Goal: Information Seeking & Learning: Check status

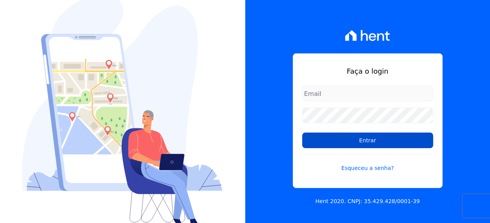
type input "[EMAIL_ADDRESS][PERSON_NAME][DOMAIN_NAME]"
click at [355, 145] on input "Entrar" at bounding box center [367, 141] width 131 height 16
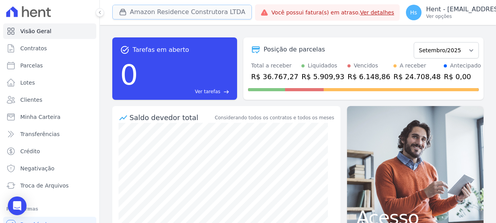
click at [190, 16] on button "Amazon Residence Construtora LTDA" at bounding box center [182, 12] width 140 height 15
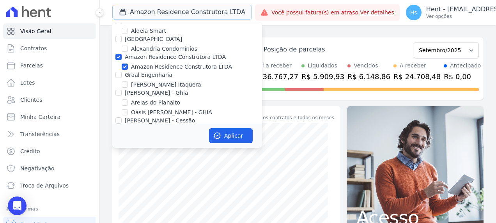
scroll to position [351, 0]
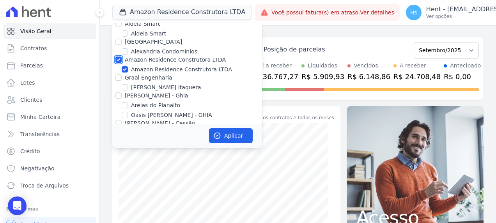
click at [118, 57] on input "Amazon Residence Construtora LTDA" at bounding box center [118, 60] width 6 height 6
checkbox input "false"
click at [346, 33] on div "task_alt Tarefas em aberto 0 Ver tarefas east Posição de parcelas Dezembro/2022…" at bounding box center [297, 68] width 371 height 75
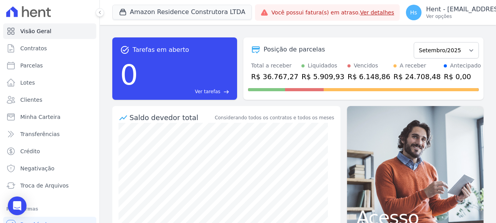
click at [346, 33] on div "task_alt Tarefas em aberto 0 Ver tarefas east Posição de parcelas Dezembro/2022…" at bounding box center [297, 68] width 371 height 75
click at [145, 16] on button "Amazon Residence Construtora LTDA" at bounding box center [182, 12] width 140 height 15
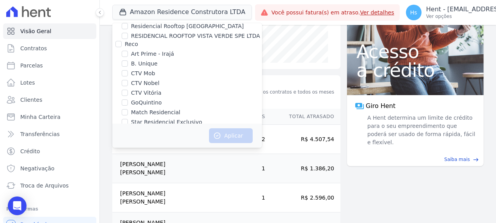
scroll to position [585, 0]
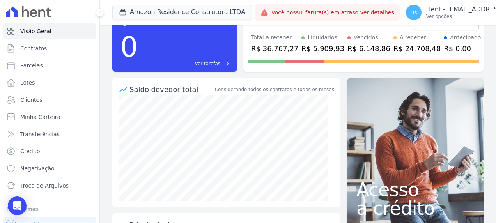
scroll to position [0, 0]
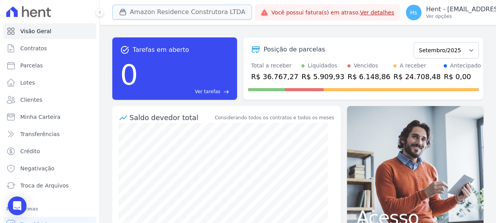
click at [186, 11] on button "Amazon Residence Construtora LTDA" at bounding box center [182, 12] width 140 height 15
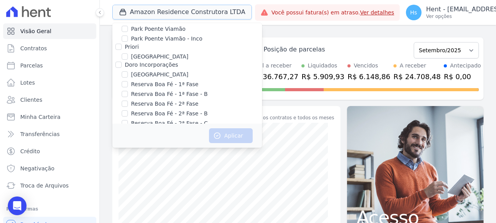
scroll to position [3198, 0]
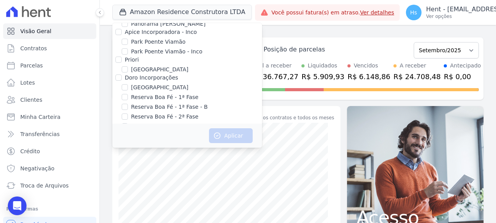
click at [179, 204] on label "Pau-Ferro Ecoresidence" at bounding box center [163, 208] width 64 height 8
click at [128, 205] on input "Pau-Ferro Ecoresidence" at bounding box center [125, 208] width 6 height 6
checkbox input "true"
click at [250, 139] on button "Aplicar" at bounding box center [231, 135] width 44 height 15
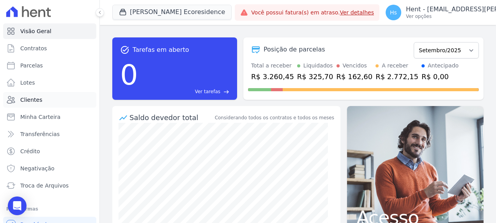
click at [47, 104] on link "Clientes" at bounding box center [49, 100] width 93 height 16
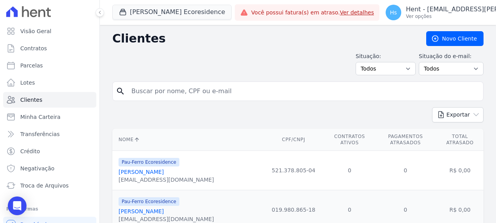
click at [168, 93] on input "search" at bounding box center [303, 91] width 353 height 16
paste input "[PERSON_NAME] dos [PERSON_NAME]"
type input "[PERSON_NAME] dos [PERSON_NAME]"
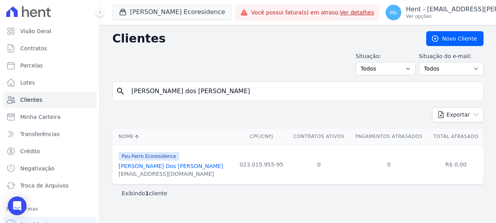
click at [137, 167] on link "[PERSON_NAME] Dos [PERSON_NAME]" at bounding box center [171, 166] width 105 height 6
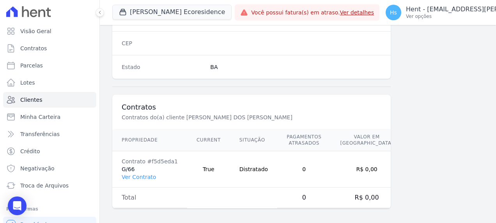
scroll to position [509, 0]
click at [144, 174] on link "Ver Contrato" at bounding box center [139, 177] width 34 height 6
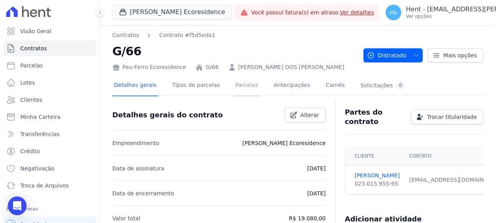
click at [243, 88] on link "Parcelas" at bounding box center [247, 86] width 26 height 21
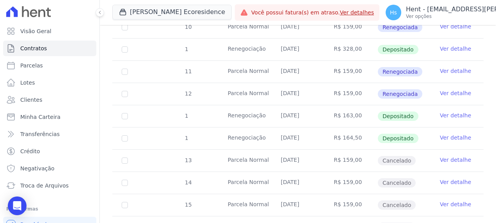
scroll to position [390, 0]
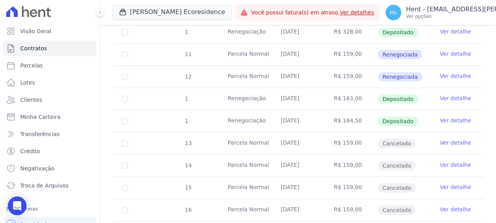
click at [450, 141] on link "Ver detalhe" at bounding box center [455, 143] width 31 height 8
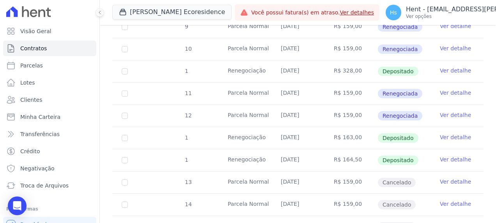
scroll to position [390, 0]
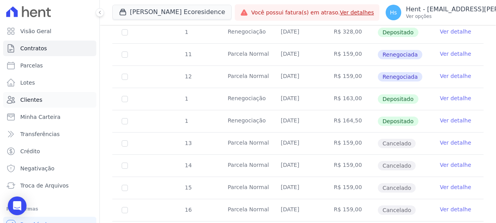
click at [37, 99] on span "Clientes" at bounding box center [31, 100] width 22 height 8
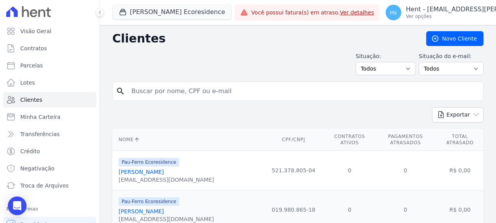
click at [201, 92] on input "search" at bounding box center [303, 91] width 353 height 16
click at [140, 91] on input "search" at bounding box center [303, 91] width 353 height 16
paste input "[PERSON_NAME] dos [PERSON_NAME]"
type input "[PERSON_NAME] dos [PERSON_NAME]"
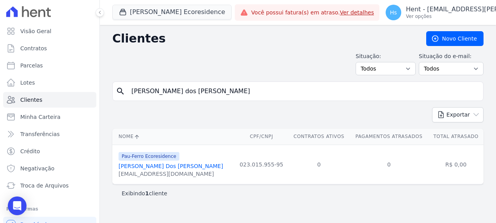
click at [160, 165] on link "[PERSON_NAME] Dos [PERSON_NAME]" at bounding box center [171, 166] width 105 height 6
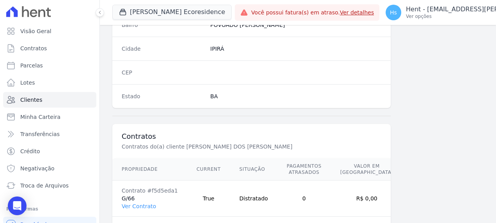
scroll to position [509, 0]
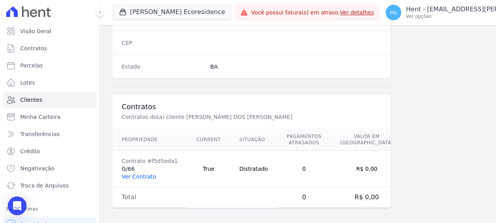
click at [140, 174] on link "Ver Contrato" at bounding box center [139, 177] width 34 height 6
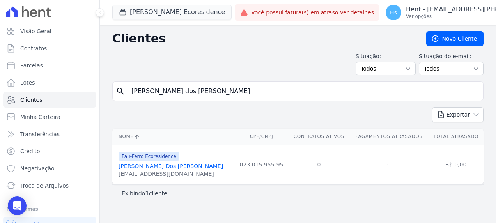
click at [163, 167] on link "[PERSON_NAME] Dos [PERSON_NAME]" at bounding box center [171, 166] width 105 height 6
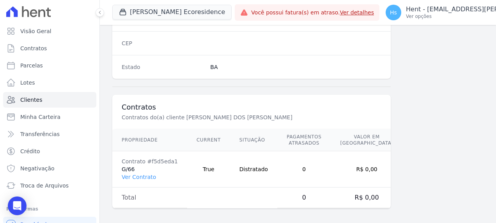
scroll to position [509, 0]
click at [140, 175] on link "Ver Contrato" at bounding box center [139, 177] width 34 height 6
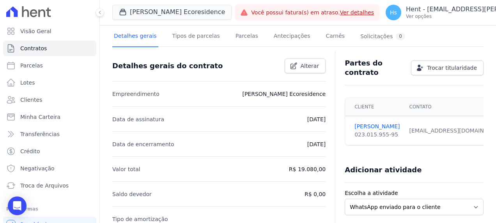
scroll to position [39, 0]
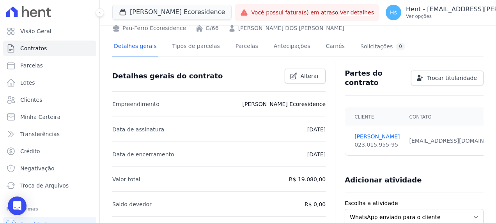
click at [223, 42] on div "Detalhes gerais Tipos de parcelas [GEOGRAPHIC_DATA] Antecipações [PERSON_NAME] …" at bounding box center [259, 47] width 294 height 21
click at [239, 48] on link "Parcelas" at bounding box center [247, 47] width 26 height 21
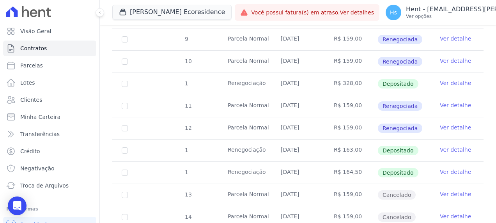
scroll to position [351, 0]
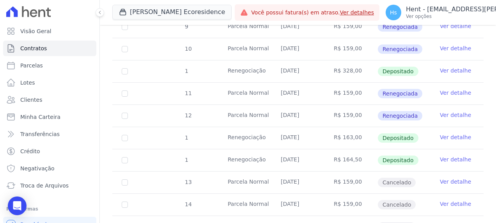
click at [449, 179] on link "Ver detalhe" at bounding box center [455, 182] width 31 height 8
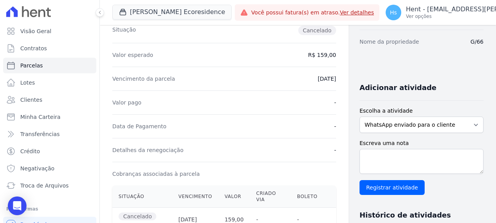
scroll to position [106, 0]
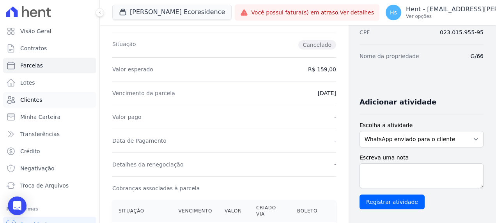
click at [28, 101] on span "Clientes" at bounding box center [31, 100] width 22 height 8
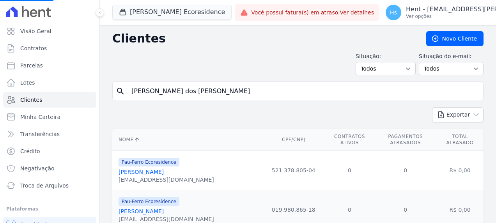
click at [160, 94] on input "[PERSON_NAME] dos [PERSON_NAME]" at bounding box center [303, 91] width 353 height 16
paste input "[PERSON_NAME] Sant"
type input "[PERSON_NAME]"
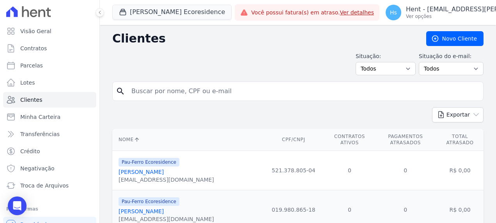
click at [160, 94] on input "search" at bounding box center [303, 91] width 353 height 16
paste input "[PERSON_NAME]"
type input "[PERSON_NAME]"
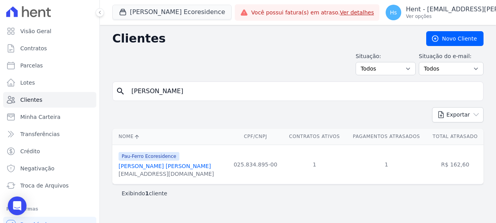
click at [157, 170] on div "[EMAIL_ADDRESS][DOMAIN_NAME]" at bounding box center [167, 174] width 96 height 8
click at [158, 168] on link "[PERSON_NAME] [PERSON_NAME]" at bounding box center [165, 166] width 92 height 6
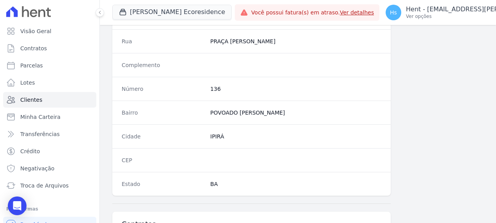
scroll to position [509, 0]
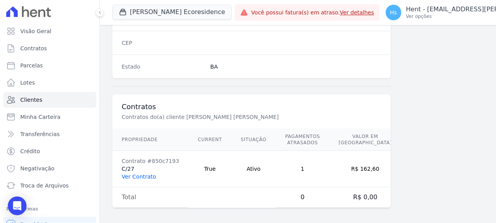
click at [142, 175] on link "Ver Contrato" at bounding box center [139, 177] width 34 height 6
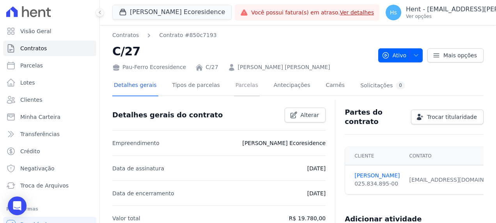
click at [235, 85] on link "Parcelas" at bounding box center [247, 86] width 26 height 21
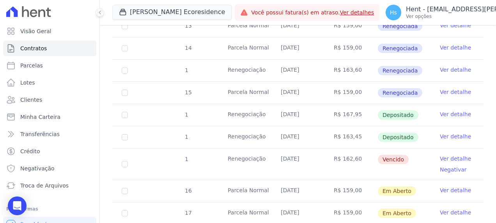
scroll to position [273, 0]
